Goal: Task Accomplishment & Management: Manage account settings

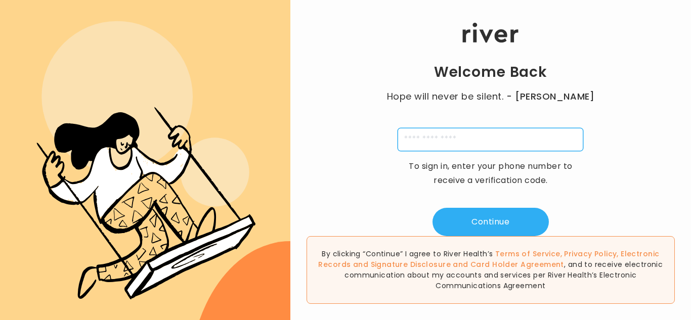
click at [470, 138] on input "tel" at bounding box center [490, 139] width 186 height 23
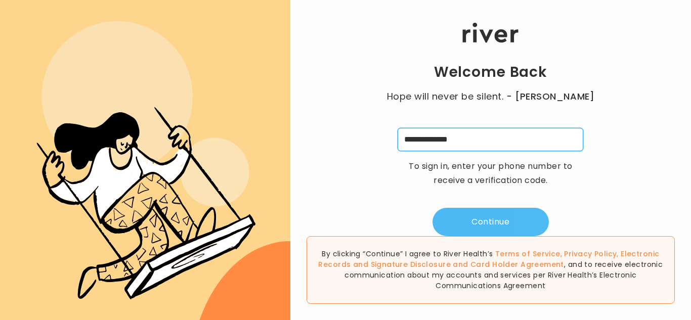
type input "**********"
click at [509, 208] on button "Continue" at bounding box center [490, 222] width 116 height 28
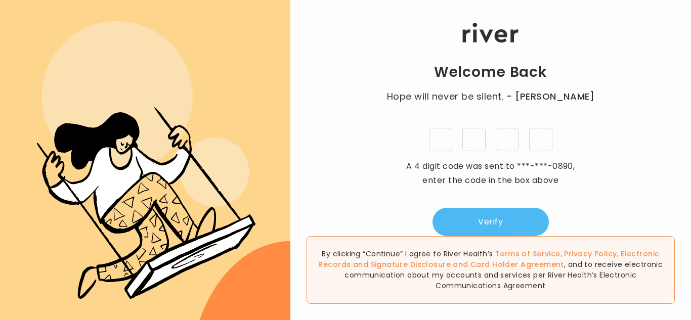
type input "*"
click at [491, 217] on button "Verify" at bounding box center [490, 222] width 116 height 28
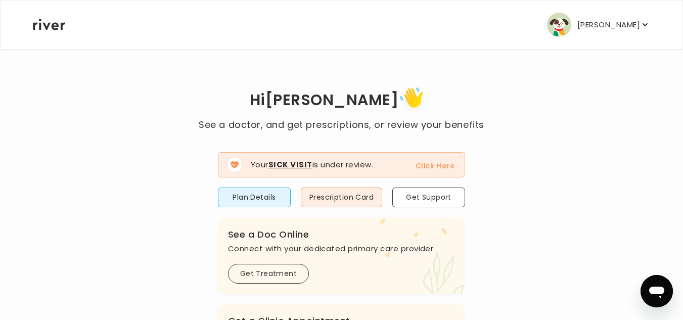
click at [577, 19] on p "[PERSON_NAME]" at bounding box center [608, 25] width 63 height 14
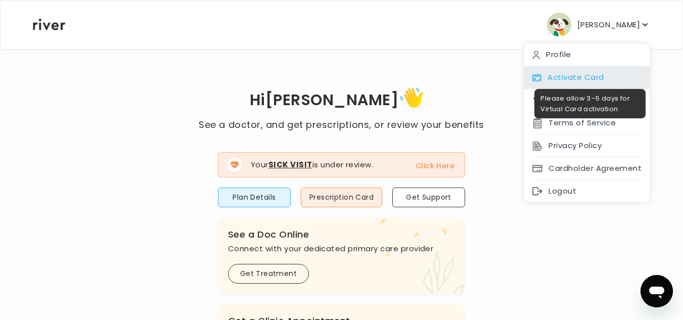
click at [558, 73] on div "Activate Card" at bounding box center [586, 77] width 125 height 23
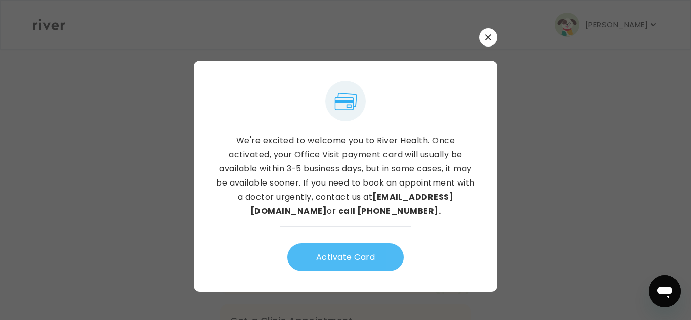
click at [324, 261] on button "Activate Card" at bounding box center [345, 257] width 116 height 28
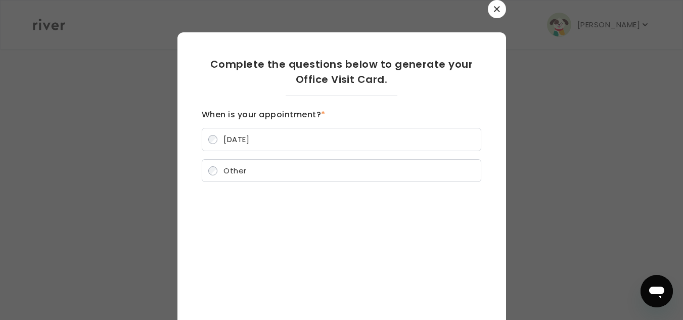
scroll to position [66, 0]
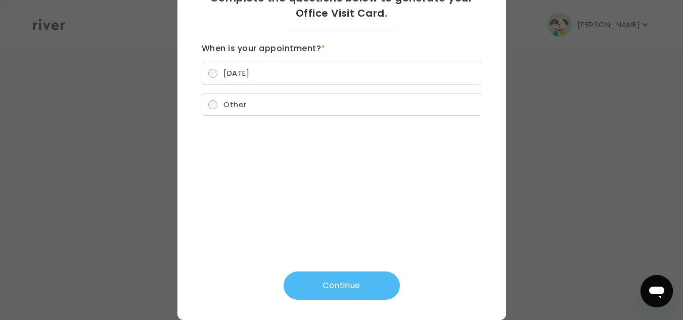
click at [330, 283] on button "Continue" at bounding box center [342, 285] width 116 height 28
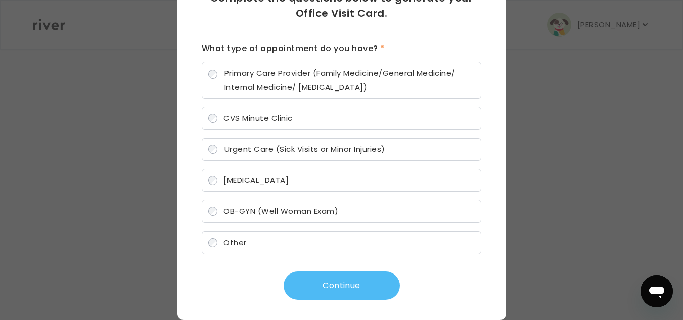
click at [322, 283] on button "Continue" at bounding box center [342, 285] width 116 height 28
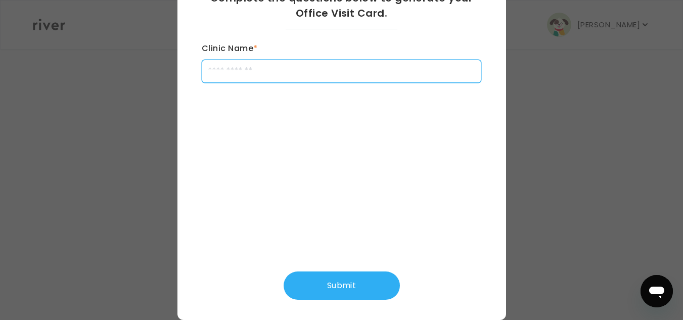
click at [252, 74] on input "Clinic Name *" at bounding box center [342, 71] width 280 height 23
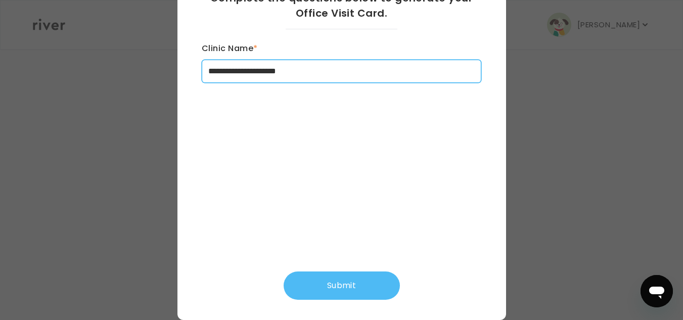
type input "**********"
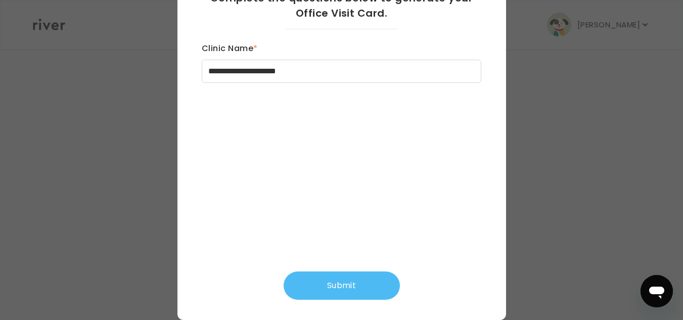
click at [334, 282] on button "Submit" at bounding box center [342, 285] width 116 height 28
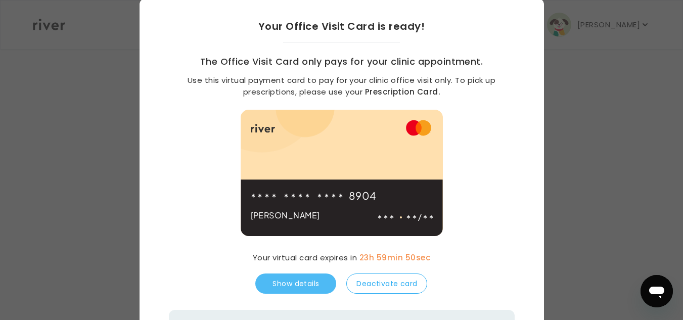
click at [319, 277] on button "Show details" at bounding box center [295, 283] width 81 height 20
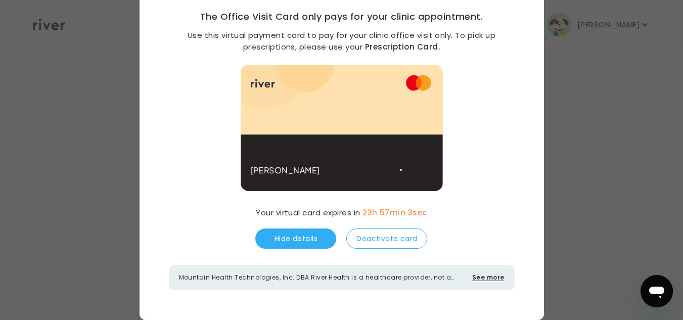
scroll to position [79, 0]
